Goal: Task Accomplishment & Management: Use online tool/utility

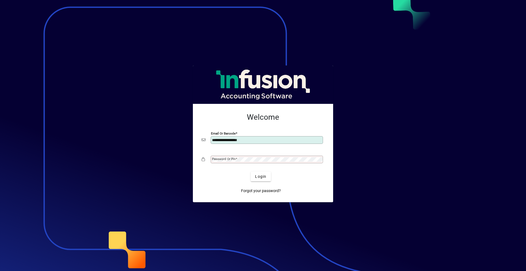
type input "**********"
click at [251, 172] on button "Login" at bounding box center [261, 177] width 20 height 10
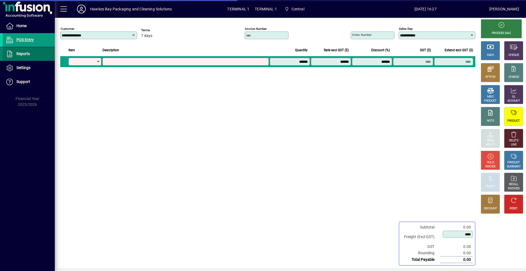
click at [42, 51] on span at bounding box center [29, 53] width 52 height 13
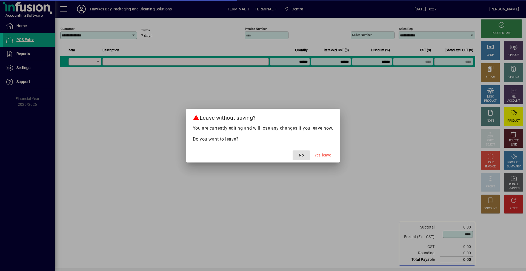
click at [319, 148] on mat-dialog-actions "No Yes, leave" at bounding box center [263, 155] width 154 height 15
click at [323, 160] on span "button" at bounding box center [323, 155] width 21 height 13
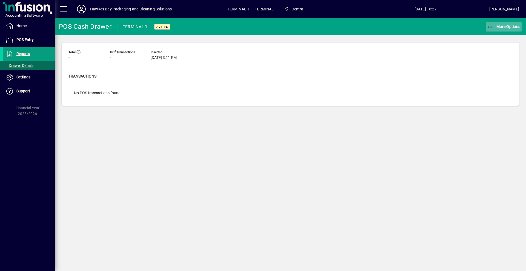
click at [498, 28] on span "More Options" at bounding box center [503, 26] width 33 height 4
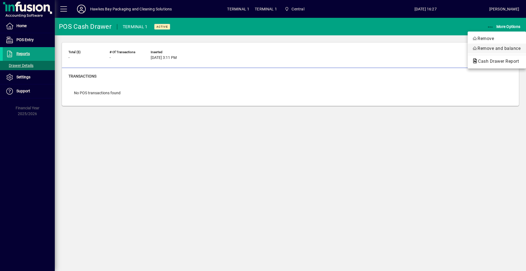
click at [489, 50] on span "Remove and balance" at bounding box center [497, 48] width 50 height 7
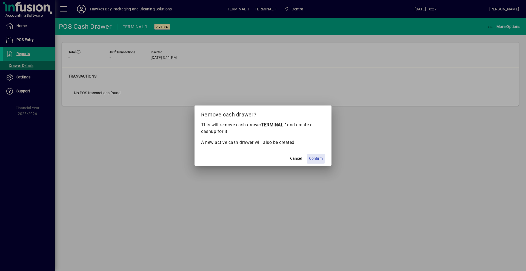
click at [323, 161] on span at bounding box center [316, 158] width 18 height 13
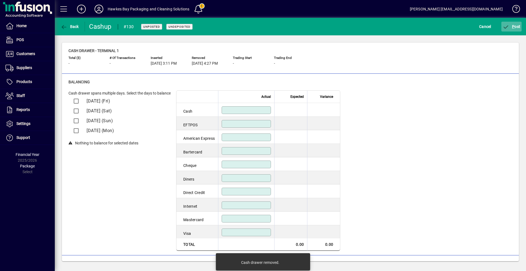
click at [505, 23] on span "submit" at bounding box center [512, 26] width 21 height 13
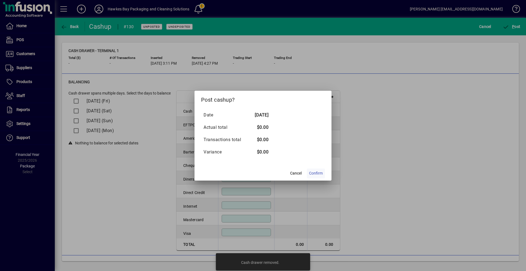
click at [317, 170] on span at bounding box center [316, 173] width 18 height 13
